Goal: Communication & Community: Answer question/provide support

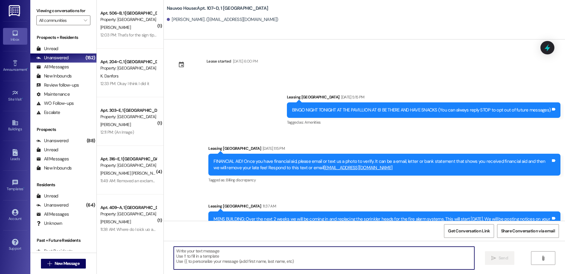
scroll to position [26, 0]
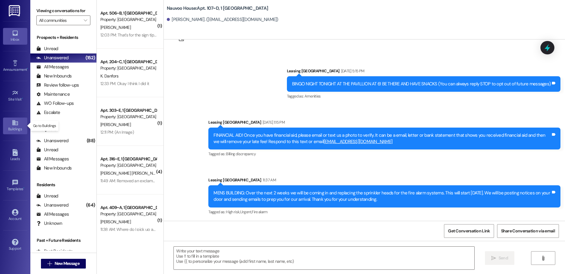
click at [13, 120] on icon at bounding box center [15, 122] width 7 height 7
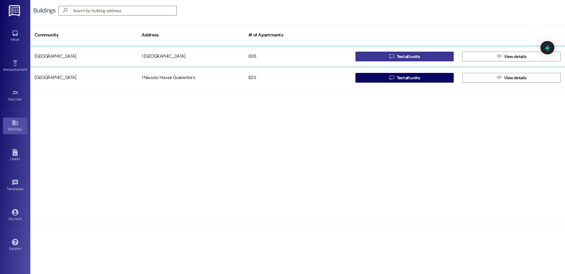
click at [383, 57] on button " Text all units" at bounding box center [405, 57] width 99 height 10
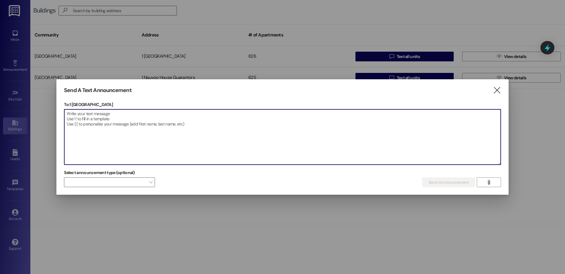
click at [155, 137] on textarea at bounding box center [282, 136] width 436 height 55
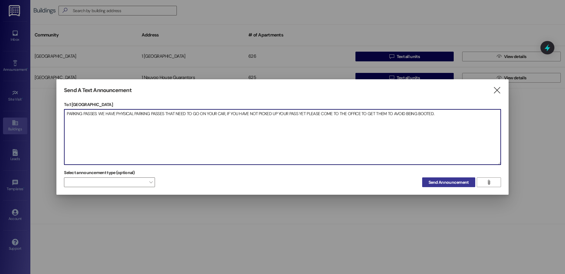
type textarea "PARKING PASSES: WE HAVE PHYSICAL PARKING PASSES THAT NEED TO GO ON YOUR CAR, IF…"
click at [440, 185] on span "Send Announcement" at bounding box center [449, 182] width 40 height 6
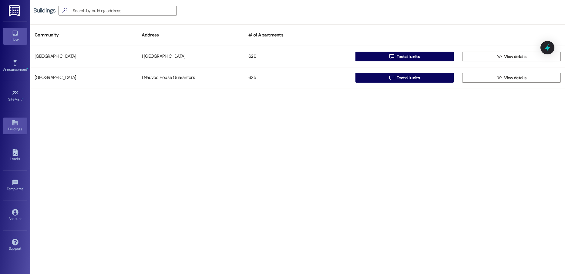
click at [13, 36] on icon at bounding box center [14, 33] width 5 height 5
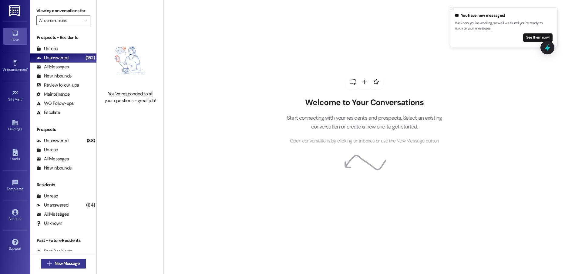
click at [65, 261] on span "New Message" at bounding box center [67, 263] width 25 height 6
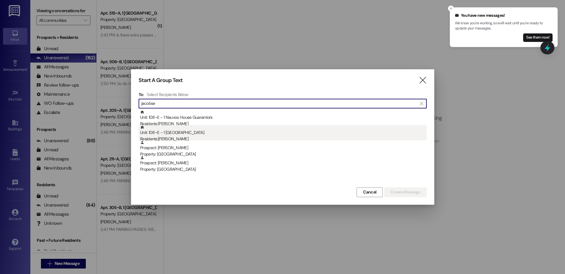
type input "jacobse"
click at [182, 136] on div "Residents: [PERSON_NAME]" at bounding box center [283, 139] width 287 height 6
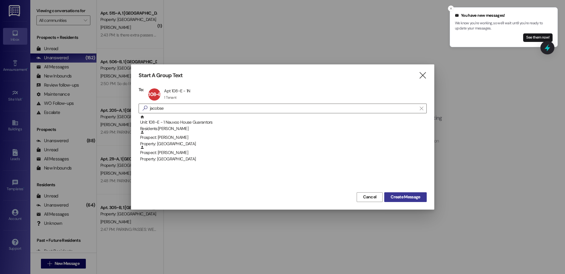
click at [399, 197] on span "Create Message" at bounding box center [405, 197] width 29 height 6
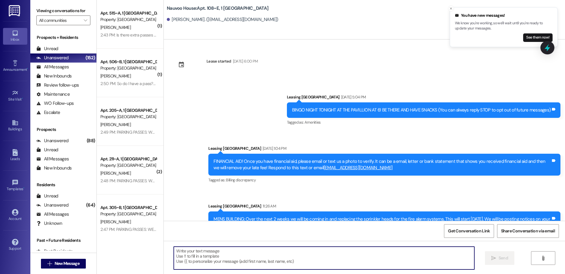
click at [189, 257] on textarea at bounding box center [324, 257] width 301 height 23
paste textarea "[PHONE_NUMBER]"
type textarea "[PHONE_NUMBER]"
paste textarea "[PERSON_NAME], this is [PERSON_NAME] with Nauvoo House! We wanted to reach out …"
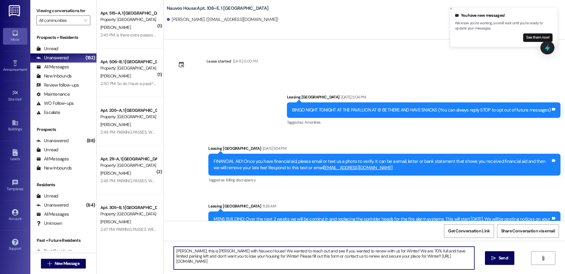
click at [178, 252] on textarea "[PERSON_NAME], this is [PERSON_NAME] with Nauvoo House! We wanted to reach out …" at bounding box center [324, 257] width 301 height 23
type textarea "[PERSON_NAME], this is [PERSON_NAME] with Nauvoo House! We wanted to reach out …"
click at [221, 266] on textarea "[PERSON_NAME], this is [PERSON_NAME] with Nauvoo House! We wanted to reach out …" at bounding box center [324, 257] width 301 height 23
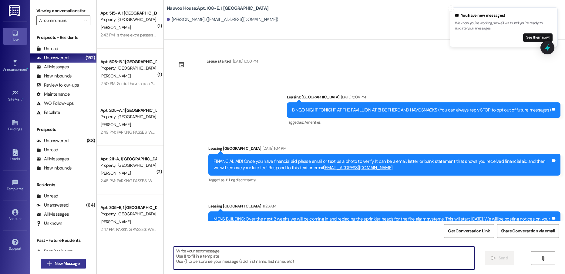
click at [64, 261] on span "New Message" at bounding box center [67, 263] width 25 height 6
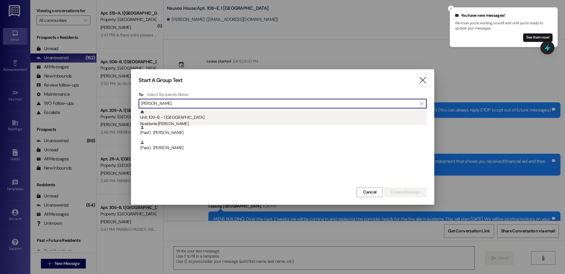
type input "[PERSON_NAME]"
click at [177, 123] on div "Residents: [PERSON_NAME]" at bounding box center [283, 124] width 287 height 6
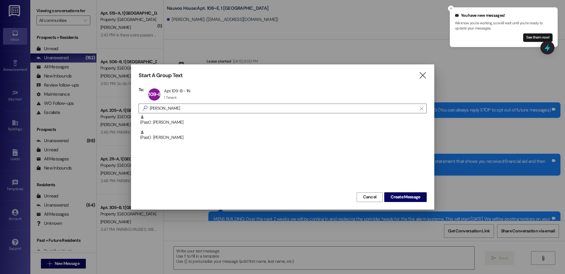
click at [415, 203] on div "Start A Group Text  To: 109~B Apt 109~B - 1N Apt 109~B - 1N 1 Tenant 1 Tenant …" at bounding box center [283, 136] width 304 height 145
click at [408, 198] on span "Create Message" at bounding box center [405, 197] width 29 height 6
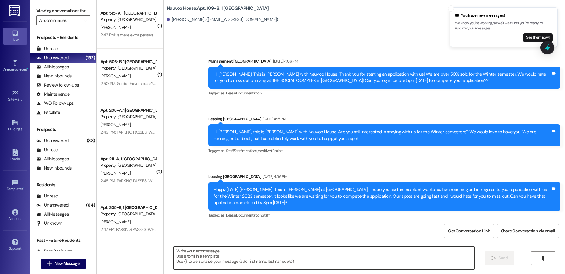
scroll to position [20150, 0]
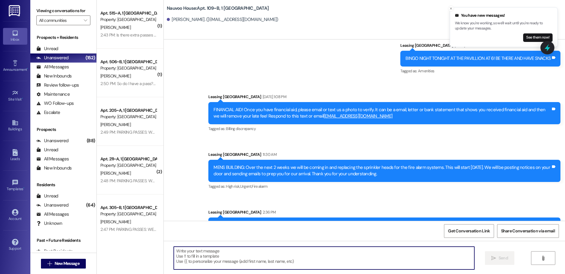
click at [201, 257] on textarea at bounding box center [324, 257] width 301 height 23
paste textarea "[PERSON_NAME], this is [PERSON_NAME] with Nauvoo House! We wanted to reach out …"
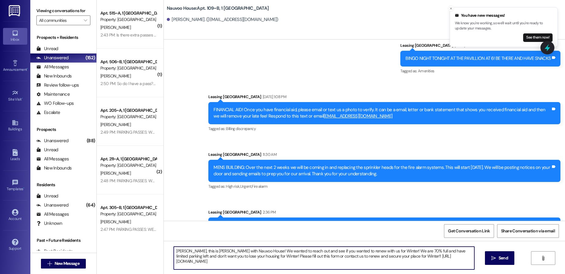
click at [177, 250] on textarea "[PERSON_NAME], this is [PERSON_NAME] with Nauvoo House! We wanted to reach out …" at bounding box center [324, 257] width 301 height 23
type textarea "[PERSON_NAME], this is [PERSON_NAME] with Nauvoo House! We wanted to reach out …"
click at [488, 259] on button " Send" at bounding box center [499, 258] width 29 height 14
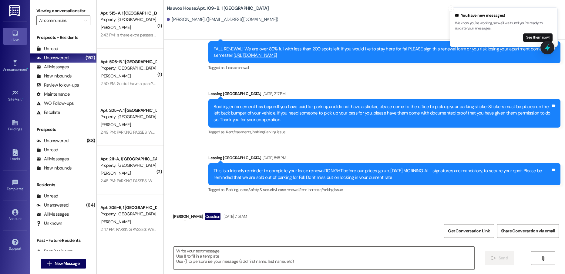
scroll to position [18128, 0]
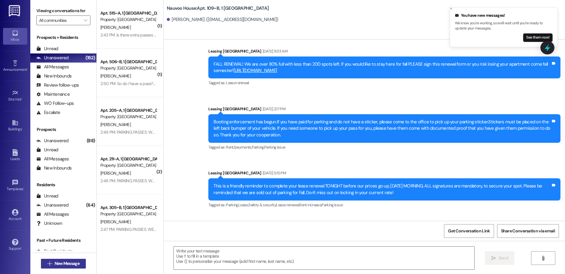
click at [68, 263] on span "New Message" at bounding box center [67, 263] width 25 height 6
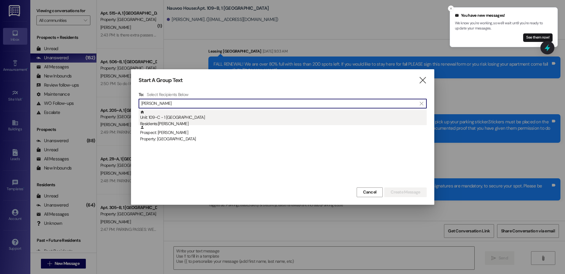
type input "[PERSON_NAME]"
click at [200, 116] on div "Unit: 109~C - 1 Nauvoo House Residents: [PERSON_NAME]" at bounding box center [283, 118] width 287 height 17
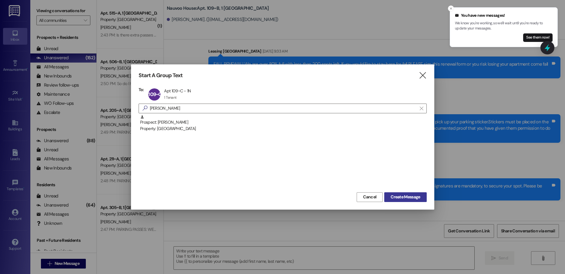
click at [413, 198] on span "Create Message" at bounding box center [405, 197] width 29 height 6
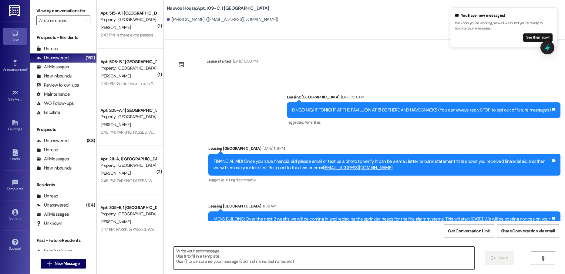
click at [195, 264] on textarea at bounding box center [324, 257] width 301 height 23
paste textarea "[PERSON_NAME], this is [PERSON_NAME] with Nauvoo House! We wanted to reach out …"
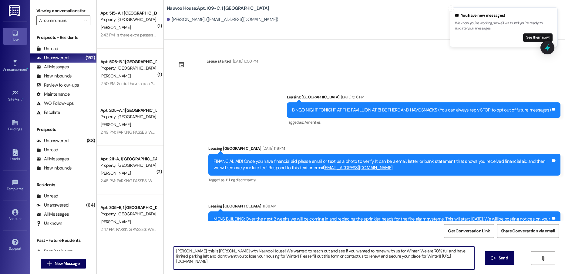
click at [178, 251] on textarea "[PERSON_NAME], this is [PERSON_NAME] with Nauvoo House! We wanted to reach out …" at bounding box center [324, 257] width 301 height 23
type textarea "[PERSON_NAME], this is [PERSON_NAME] with Nauvoo House! We wanted to reach out …"
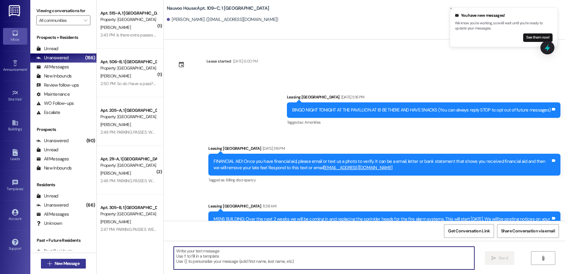
click at [63, 263] on span "New Message" at bounding box center [67, 263] width 25 height 6
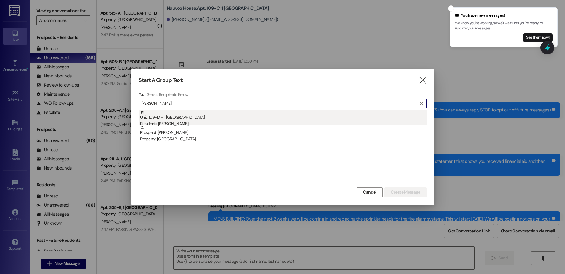
type input "[PERSON_NAME]"
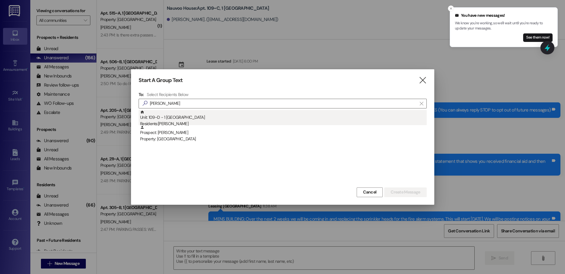
click at [200, 118] on div "Unit: 109~D - 1 Nauvoo House Residents: [PERSON_NAME]" at bounding box center [283, 118] width 287 height 17
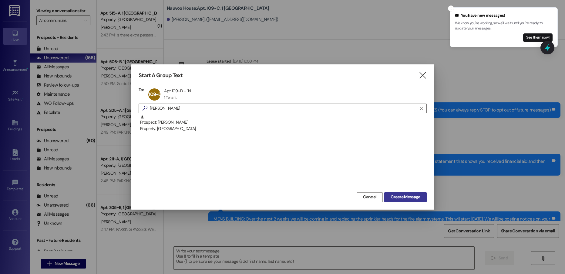
click at [405, 199] on span "Create Message" at bounding box center [405, 197] width 29 height 6
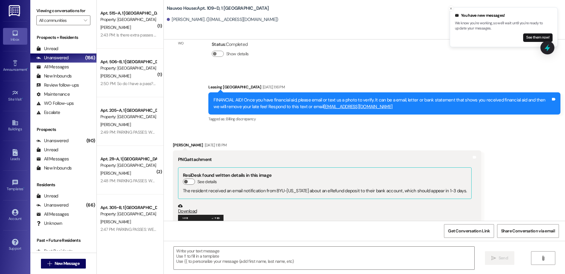
scroll to position [835, 0]
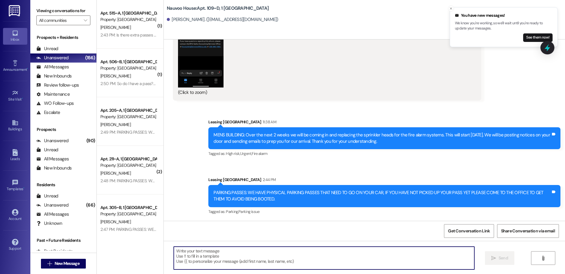
click at [194, 254] on textarea at bounding box center [324, 257] width 301 height 23
paste textarea "[PERSON_NAME], this is [PERSON_NAME] with Nauvoo House! We wanted to reach out …"
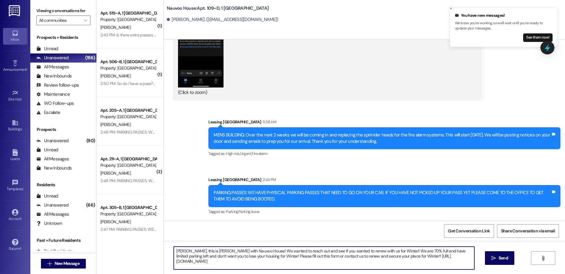
click at [178, 251] on textarea "[PERSON_NAME], this is [PERSON_NAME] with Nauvoo House! We wanted to reach out …" at bounding box center [324, 257] width 301 height 23
type textarea "[PERSON_NAME], this is [PERSON_NAME] with Nauvoo House! We wanted to reach out …"
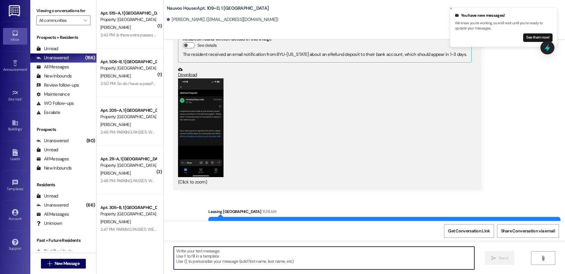
scroll to position [719, 0]
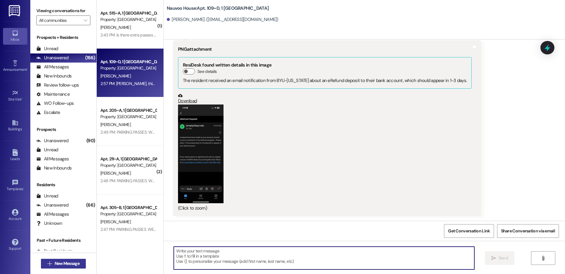
click at [60, 265] on span "New Message" at bounding box center [67, 263] width 25 height 6
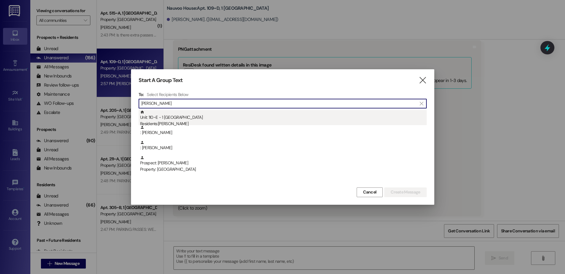
type input "[PERSON_NAME]"
click at [190, 124] on div "Residents: [PERSON_NAME]" at bounding box center [283, 124] width 287 height 6
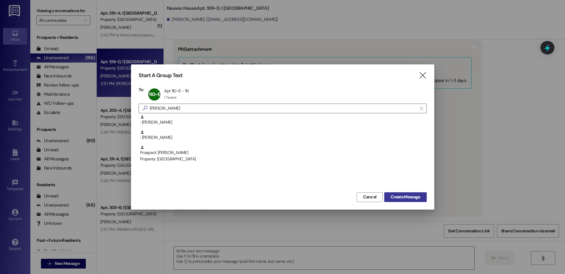
click at [394, 200] on span "Create Message" at bounding box center [405, 197] width 29 height 6
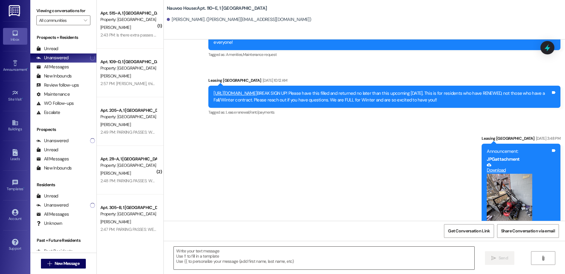
scroll to position [6946, 0]
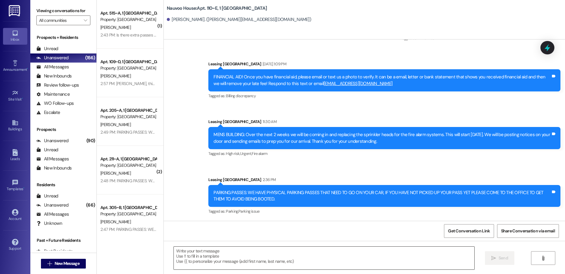
click at [198, 256] on textarea at bounding box center [324, 257] width 301 height 23
paste textarea "[PERSON_NAME], this is [PERSON_NAME] with Nauvoo House! We wanted to reach out …"
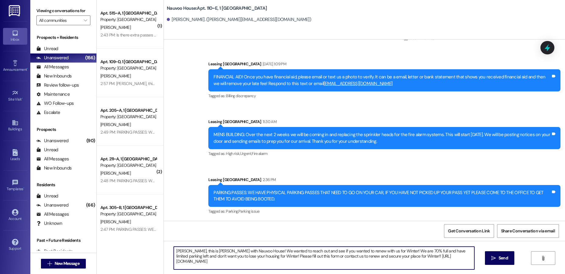
click at [176, 251] on textarea "[PERSON_NAME], this is [PERSON_NAME] with Nauvoo House! We wanted to reach out …" at bounding box center [324, 257] width 301 height 23
type textarea "[PERSON_NAME], this is [PERSON_NAME] with Nauvoo House! We wanted to reach out …"
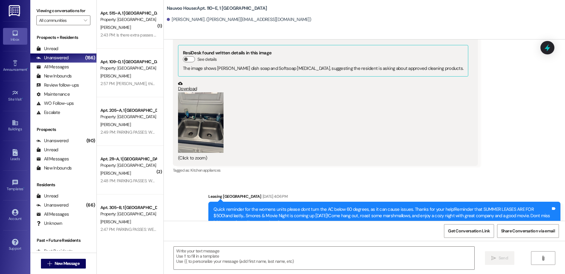
scroll to position [5146, 0]
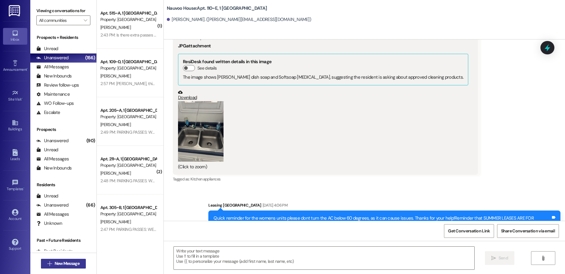
click at [71, 263] on span "New Message" at bounding box center [67, 263] width 25 height 6
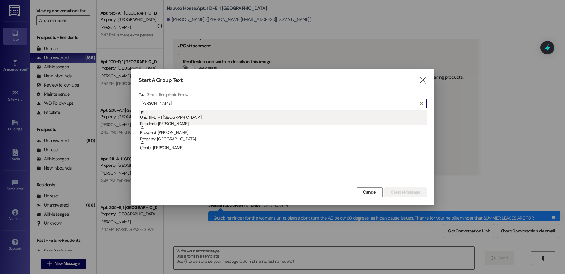
type input "[PERSON_NAME]"
click at [221, 121] on div "Residents: [PERSON_NAME]" at bounding box center [283, 124] width 287 height 6
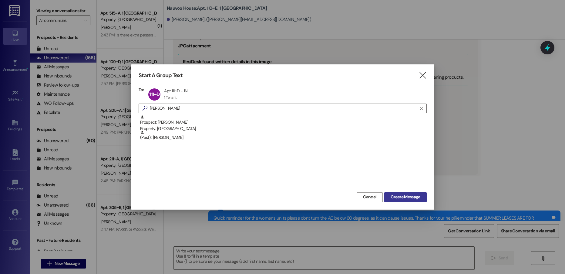
click at [393, 198] on span "Create Message" at bounding box center [405, 197] width 29 height 6
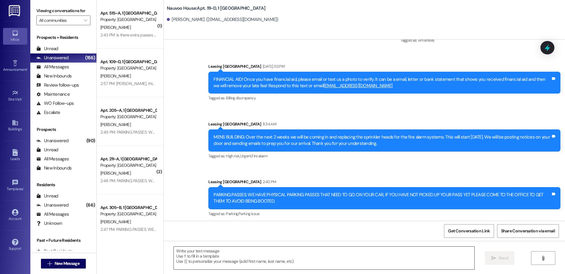
scroll to position [12722, 0]
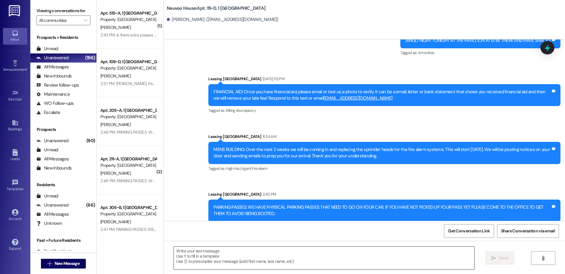
click at [198, 254] on textarea at bounding box center [324, 257] width 301 height 23
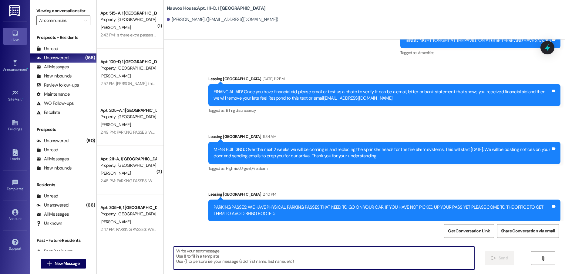
paste textarea "[PERSON_NAME], this is [PERSON_NAME] with Nauvoo House! We wanted to reach out …"
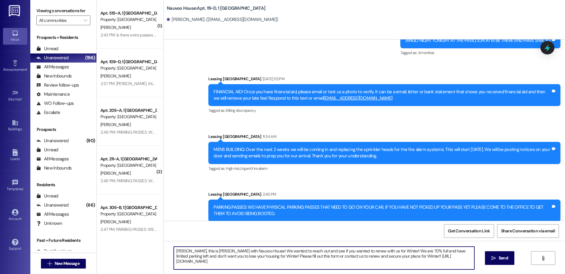
click at [177, 252] on textarea "[PERSON_NAME], this is [PERSON_NAME] with Nauvoo House! We wanted to reach out …" at bounding box center [324, 257] width 301 height 23
type textarea "[PERSON_NAME], this is [PERSON_NAME] with Nauvoo House! We wanted to reach out …"
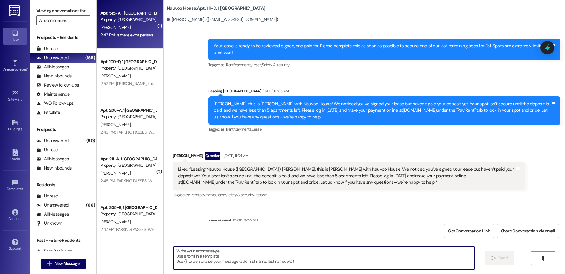
scroll to position [12489, 0]
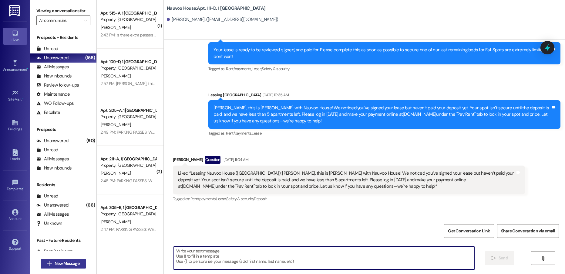
click at [71, 264] on span "New Message" at bounding box center [67, 263] width 25 height 6
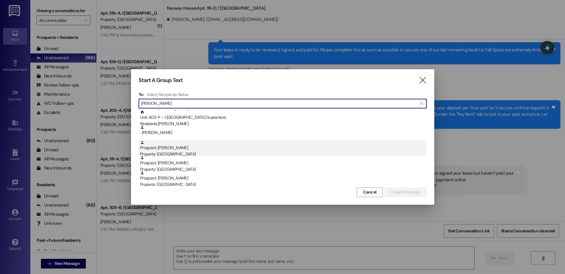
scroll to position [0, 0]
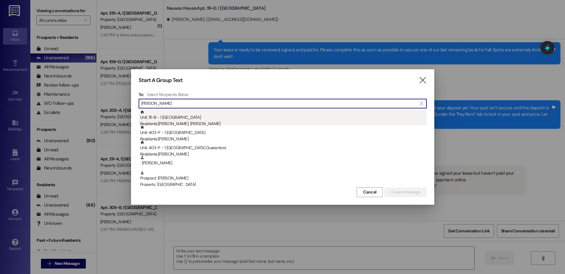
type input "[PERSON_NAME]"
click at [188, 119] on div "Unit: 111~B - 1 Nauvoo House Residents: [PERSON_NAME], [PERSON_NAME]" at bounding box center [283, 118] width 287 height 17
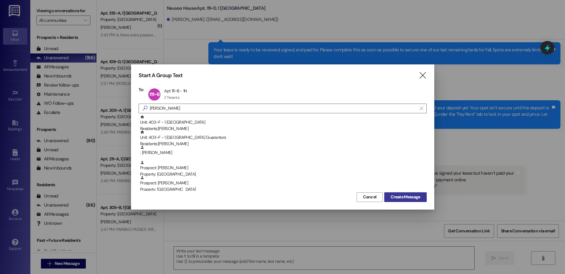
click at [409, 200] on span "Create Message" at bounding box center [405, 197] width 29 height 6
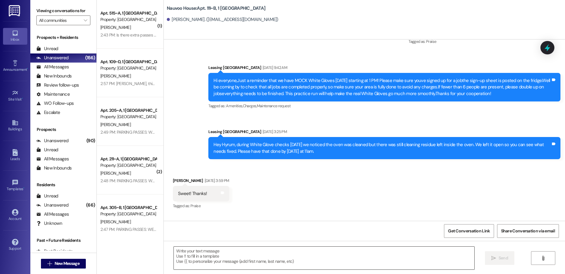
scroll to position [4344, 0]
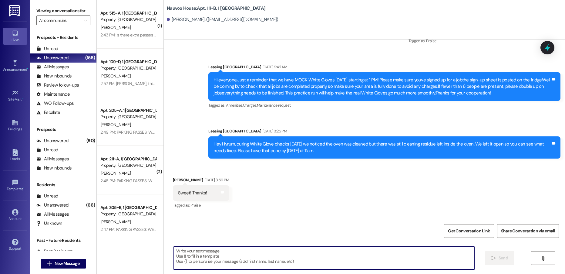
click at [207, 257] on textarea at bounding box center [324, 257] width 301 height 23
paste textarea "[PERSON_NAME], this is [PERSON_NAME] with Nauvoo House! We wanted to reach out …"
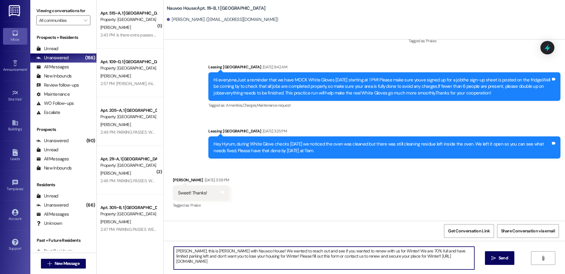
click at [182, 251] on textarea "[PERSON_NAME], this is [PERSON_NAME] with Nauvoo House! We wanted to reach out …" at bounding box center [324, 257] width 301 height 23
type textarea "Hyrum, this is [PERSON_NAME] with Nauvoo House! We wanted to reach out and see …"
click at [493, 259] on icon "" at bounding box center [494, 258] width 5 height 5
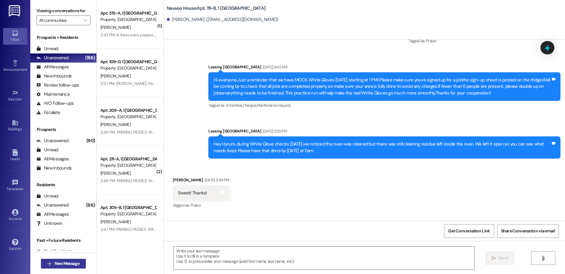
click at [64, 267] on button " New Message" at bounding box center [63, 264] width 45 height 10
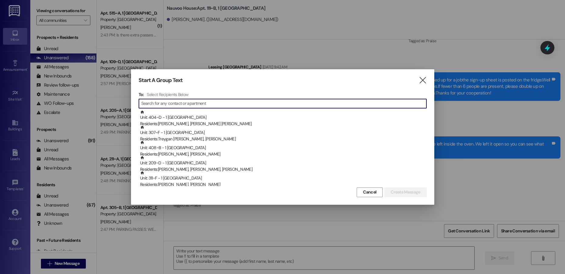
click at [167, 102] on input at bounding box center [283, 103] width 285 height 8
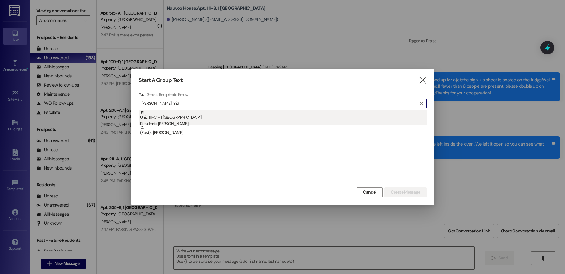
type input "[PERSON_NAME] mid"
click at [184, 121] on div "Residents: [PERSON_NAME]" at bounding box center [283, 124] width 287 height 6
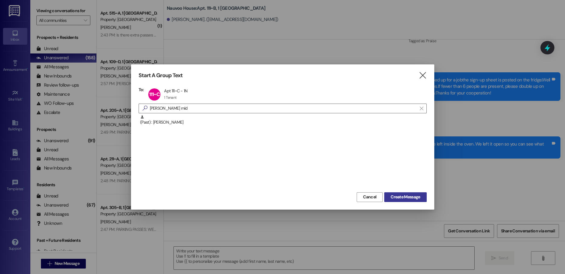
click at [401, 199] on span "Create Message" at bounding box center [405, 197] width 29 height 6
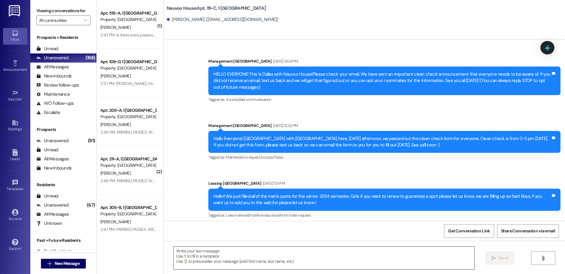
scroll to position [13052, 0]
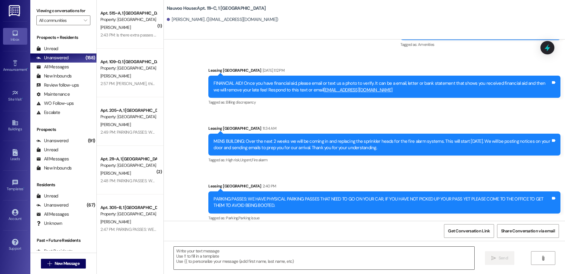
click at [196, 256] on textarea at bounding box center [324, 257] width 301 height 23
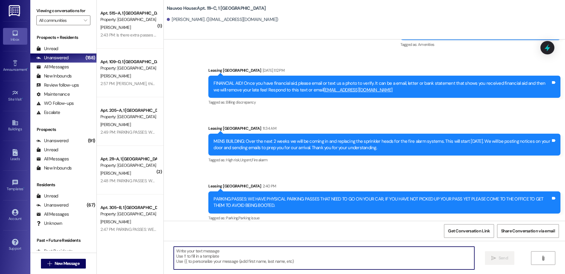
paste textarea "[PERSON_NAME], this is [PERSON_NAME] with Nauvoo House! We wanted to reach out …"
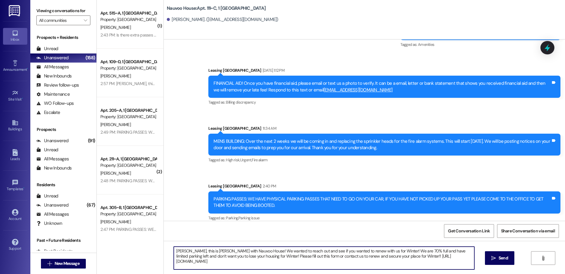
click at [176, 251] on textarea "[PERSON_NAME], this is [PERSON_NAME] with Nauvoo House! We wanted to reach out …" at bounding box center [324, 257] width 301 height 23
type textarea "[PERSON_NAME], this is [PERSON_NAME] with Nauvoo House! We wanted to reach out …"
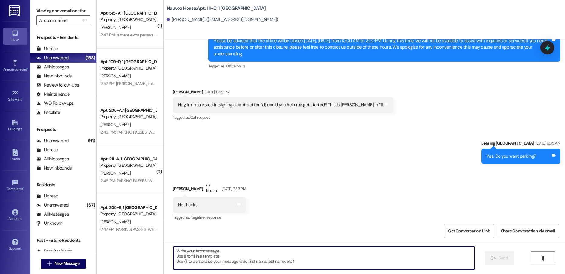
scroll to position [12439, 0]
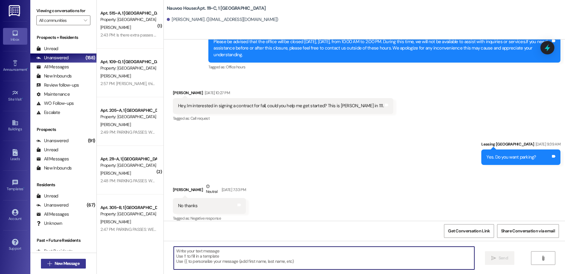
click at [67, 261] on span "New Message" at bounding box center [67, 263] width 25 height 6
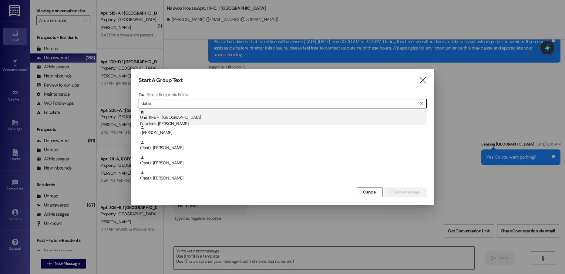
type input "dallas"
click at [193, 124] on div "Residents: [PERSON_NAME]" at bounding box center [283, 124] width 287 height 6
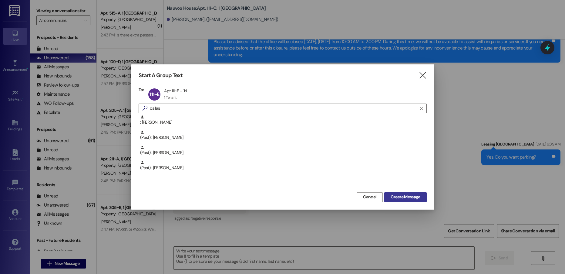
click at [391, 196] on span "Create Message" at bounding box center [405, 197] width 29 height 6
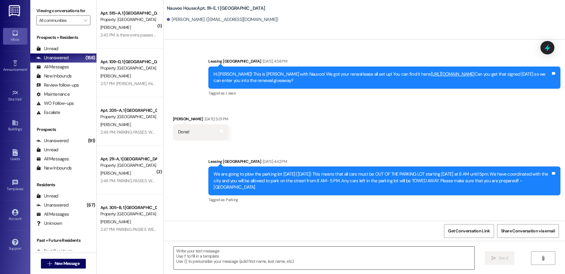
click at [198, 258] on textarea at bounding box center [324, 257] width 301 height 23
paste textarea "[PERSON_NAME], this is [PERSON_NAME] with Nauvoo House! We wanted to reach out …"
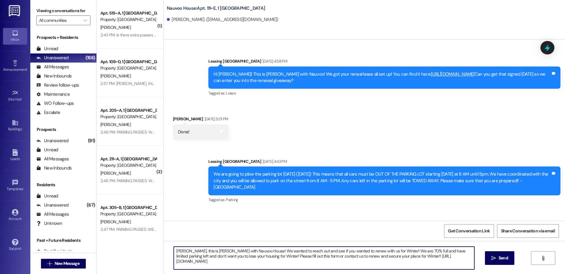
scroll to position [27080, 0]
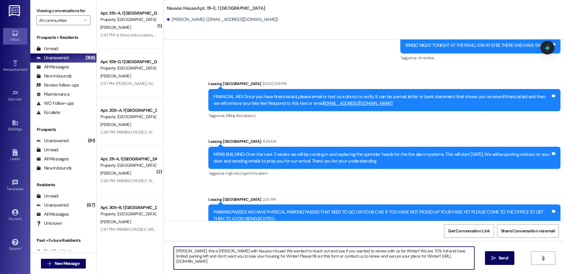
click at [180, 249] on textarea "[PERSON_NAME], this is [PERSON_NAME] with Nauvoo House! We wanted to reach out …" at bounding box center [324, 257] width 301 height 23
type textarea "Dallas, this is [PERSON_NAME] with Nauvoo House! We wanted to reach out and see…"
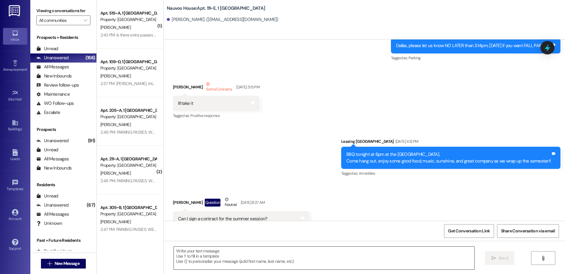
scroll to position [25662, 0]
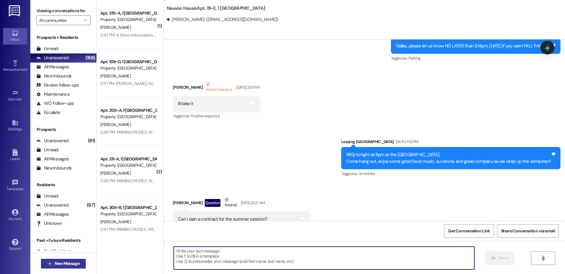
click at [73, 261] on span "New Message" at bounding box center [67, 263] width 25 height 6
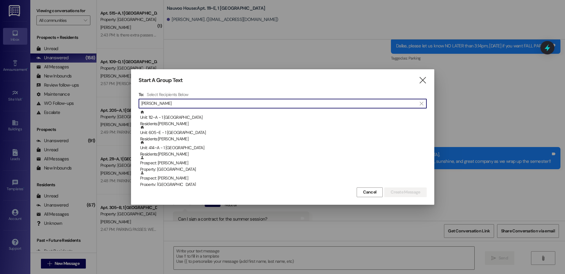
click at [174, 104] on input "[PERSON_NAME]" at bounding box center [279, 103] width 276 height 8
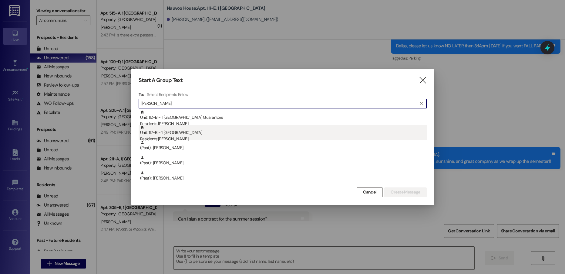
type input "[PERSON_NAME]"
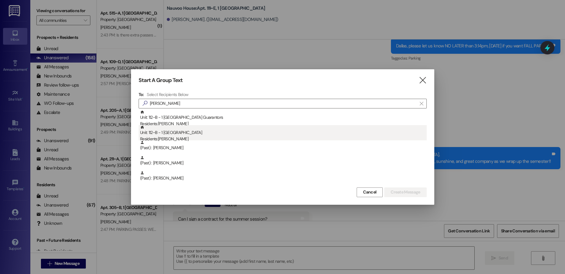
click at [185, 136] on div "Residents: [PERSON_NAME]" at bounding box center [283, 139] width 287 height 6
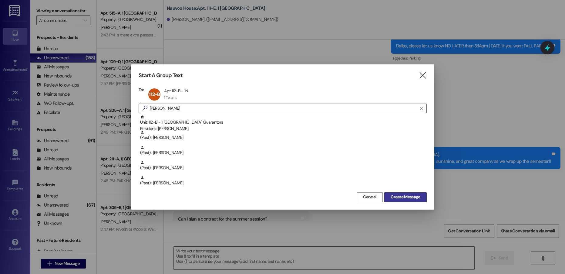
click at [398, 200] on span "Create Message" at bounding box center [405, 197] width 29 height 6
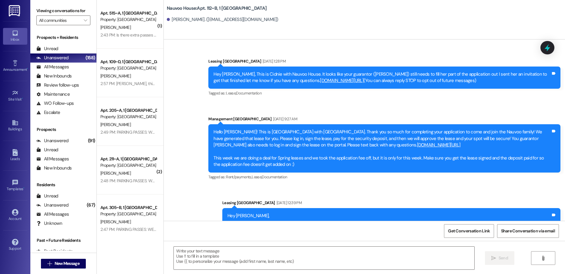
scroll to position [11191, 0]
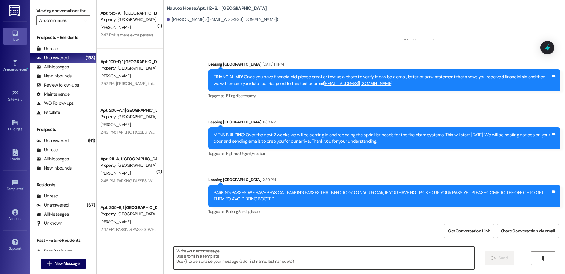
click at [188, 256] on textarea at bounding box center [324, 257] width 301 height 23
paste textarea "[PERSON_NAME], this is [PERSON_NAME] with Nauvoo House! We wanted to reach out …"
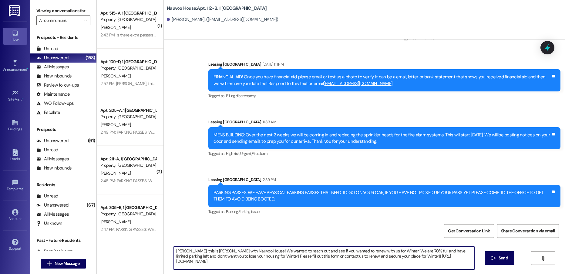
click at [174, 250] on textarea "[PERSON_NAME], this is [PERSON_NAME] with Nauvoo House! We wanted to reach out …" at bounding box center [324, 257] width 301 height 23
type textarea "[PERSON_NAME], this is [PERSON_NAME] with Nauvoo House! We wanted to reach out …"
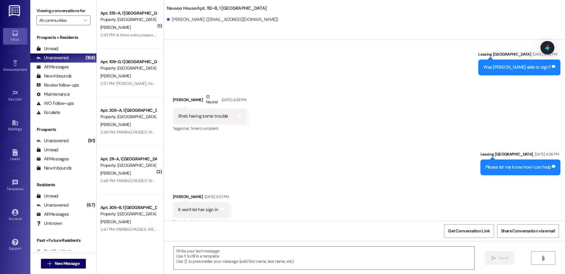
scroll to position [3849, 0]
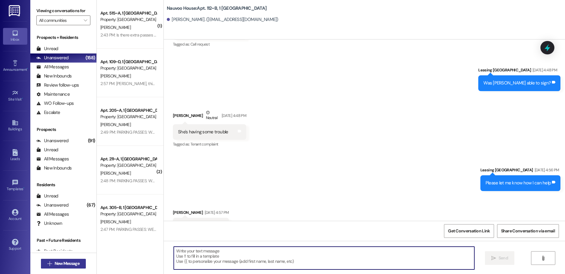
click at [50, 265] on span " New Message" at bounding box center [63, 263] width 35 height 6
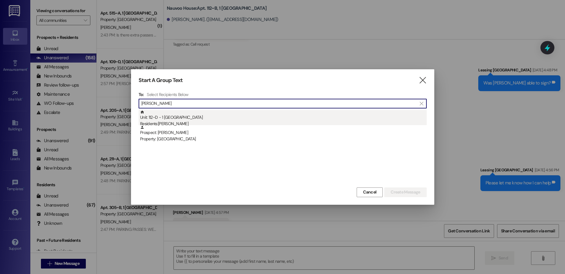
type input "[PERSON_NAME]"
click at [175, 119] on div "Unit: 112~D - 1 Nauvoo House Residents: [PERSON_NAME]" at bounding box center [283, 118] width 287 height 17
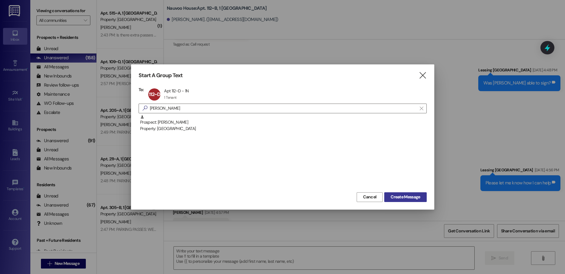
click at [396, 197] on span "Create Message" at bounding box center [405, 197] width 29 height 6
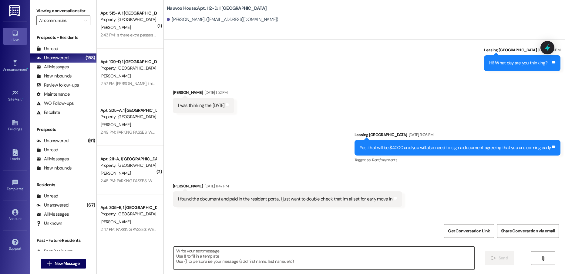
scroll to position [115, 0]
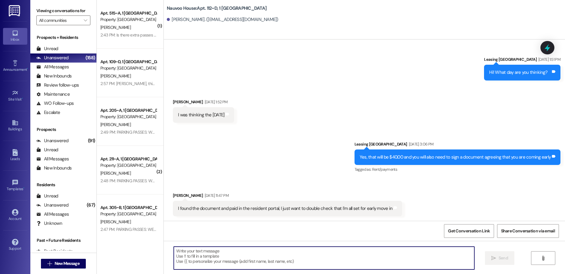
click at [195, 255] on textarea at bounding box center [324, 257] width 301 height 23
paste textarea "[PERSON_NAME], this is [PERSON_NAME] with Nauvoo House! We wanted to reach out …"
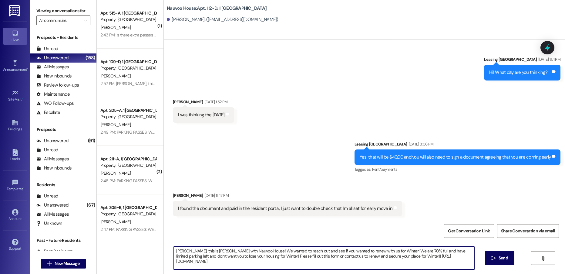
click at [175, 251] on textarea "[PERSON_NAME], this is [PERSON_NAME] with Nauvoo House! We wanted to reach out …" at bounding box center [324, 257] width 301 height 23
type textarea "[PERSON_NAME], this is [PERSON_NAME] with Nauvoo House! We wanted to reach out …"
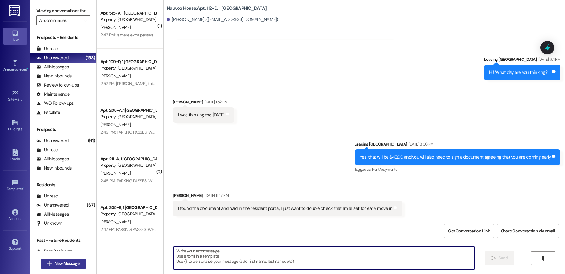
click at [70, 260] on button " New Message" at bounding box center [63, 264] width 45 height 10
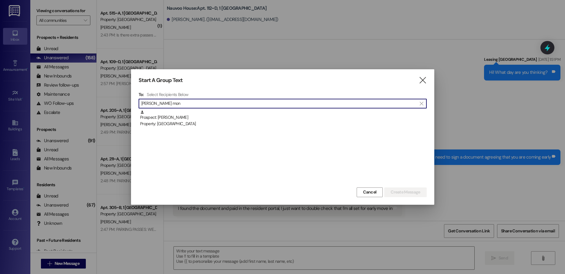
type input "[PERSON_NAME] mon"
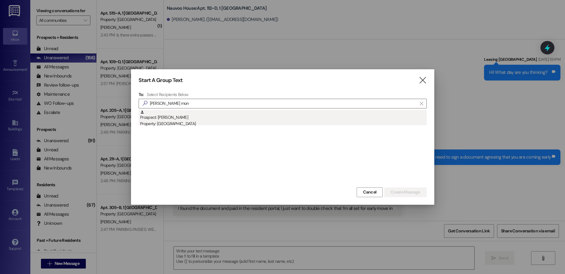
click at [186, 127] on div "Property: [GEOGRAPHIC_DATA]" at bounding box center [283, 124] width 287 height 6
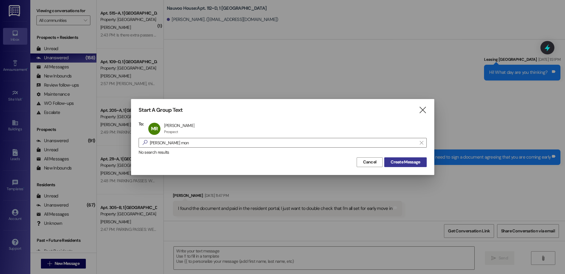
click at [398, 158] on button "Create Message" at bounding box center [406, 162] width 42 height 10
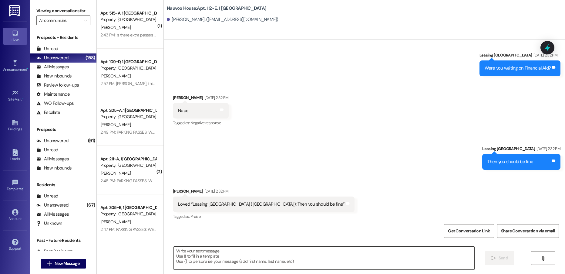
scroll to position [881, 0]
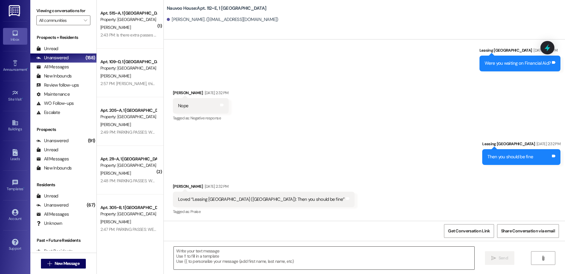
click at [209, 252] on textarea at bounding box center [324, 257] width 301 height 23
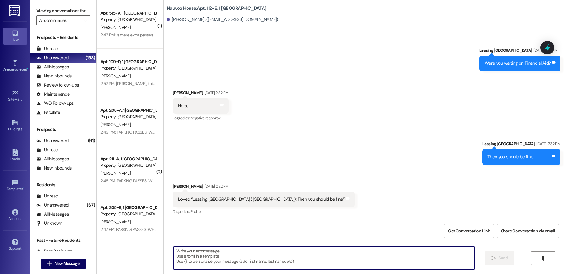
paste textarea "[PERSON_NAME], this is [PERSON_NAME] with Nauvoo House! We wanted to reach out …"
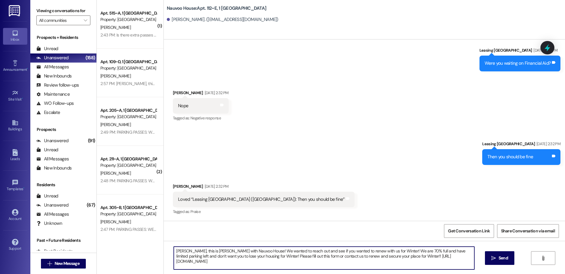
click at [178, 249] on textarea "[PERSON_NAME], this is [PERSON_NAME] with Nauvoo House! We wanted to reach out …" at bounding box center [324, 257] width 301 height 23
type textarea "[PERSON_NAME], this is [PERSON_NAME] with Nauvoo House! We wanted to reach out …"
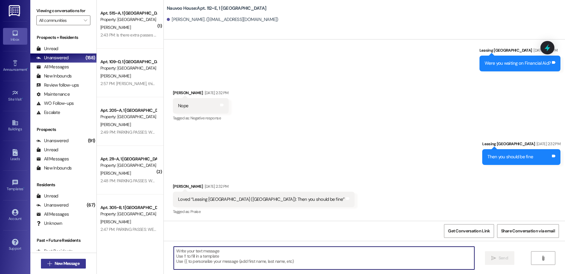
click at [64, 267] on button " New Message" at bounding box center [63, 264] width 45 height 10
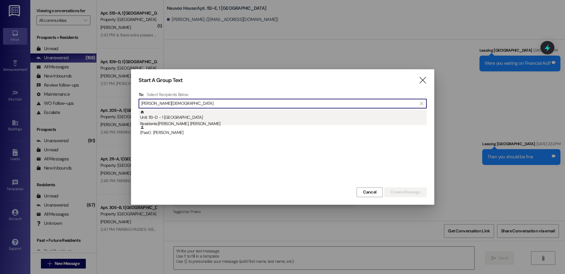
type input "[PERSON_NAME][DEMOGRAPHIC_DATA]"
click at [166, 115] on div "Unit: 113~D - 1 Nauvoo House Residents: [PERSON_NAME], [PERSON_NAME]" at bounding box center [283, 118] width 287 height 17
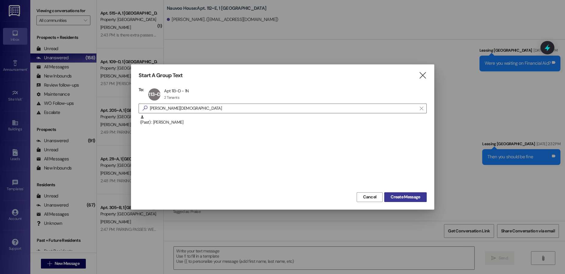
click at [396, 194] on span "Create Message" at bounding box center [405, 197] width 29 height 6
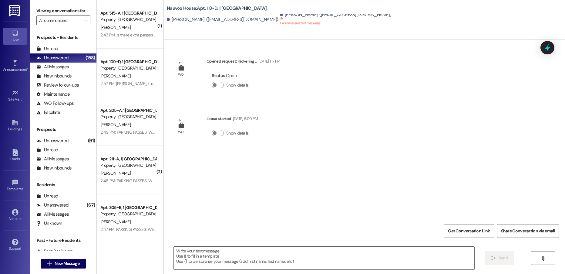
scroll to position [0, 0]
